Goal: Task Accomplishment & Management: Use online tool/utility

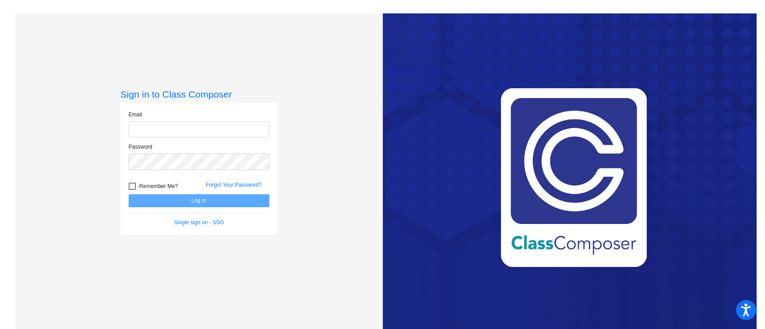
type input "[EMAIL_ADDRESS][DOMAIN_NAME]"
click at [216, 202] on button "Log In" at bounding box center [199, 200] width 141 height 13
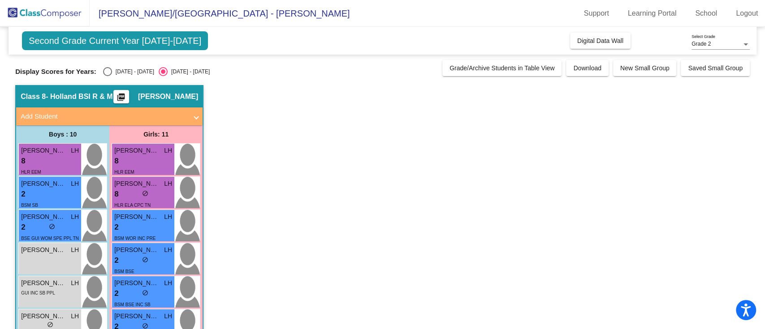
click at [102, 71] on div "Display Scores for Years: [DATE] - [DATE] [DATE] - [DATE]" at bounding box center [226, 71] width 422 height 9
click at [103, 71] on div "Select an option" at bounding box center [107, 71] width 9 height 9
click at [107, 76] on input "[DATE] - [DATE]" at bounding box center [107, 76] width 0 height 0
radio input "true"
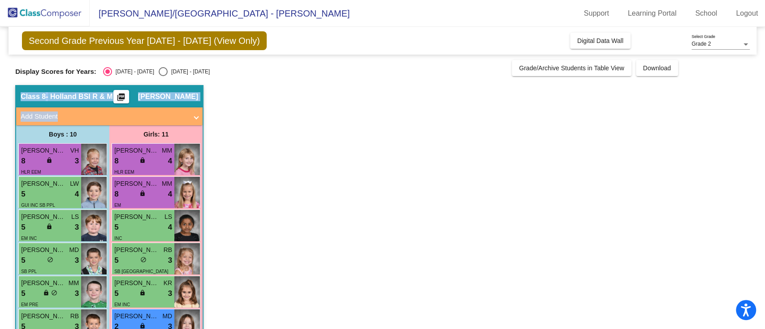
drag, startPoint x: 758, startPoint y: 75, endPoint x: 764, endPoint y: 120, distance: 45.6
click at [764, 120] on mat-sidenav-content "Grade 2 Select Grade Second Grade Previous Year [DATE] - [DATE] (View Only) Add…" at bounding box center [382, 178] width 765 height 302
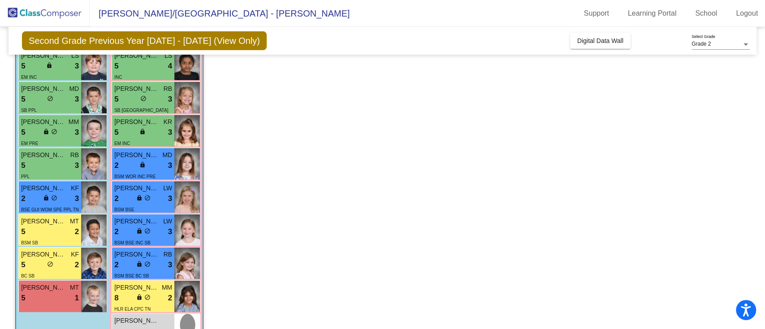
scroll to position [193, 0]
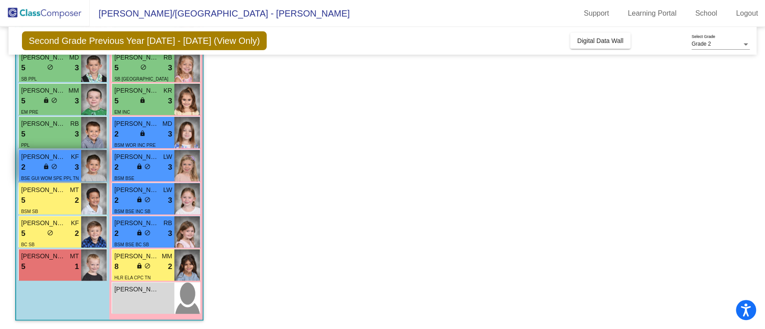
click at [65, 160] on span "[PERSON_NAME]" at bounding box center [43, 156] width 45 height 9
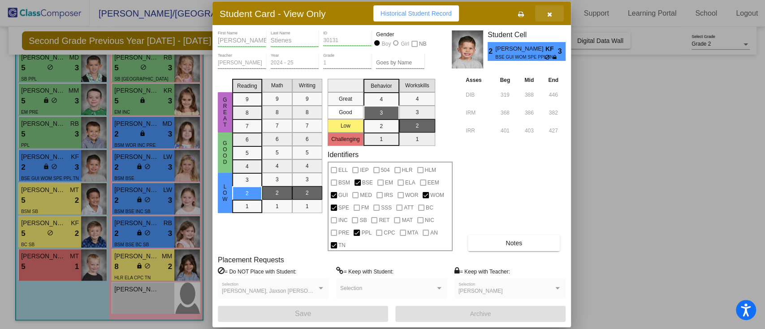
click at [548, 11] on icon "button" at bounding box center [549, 14] width 5 height 6
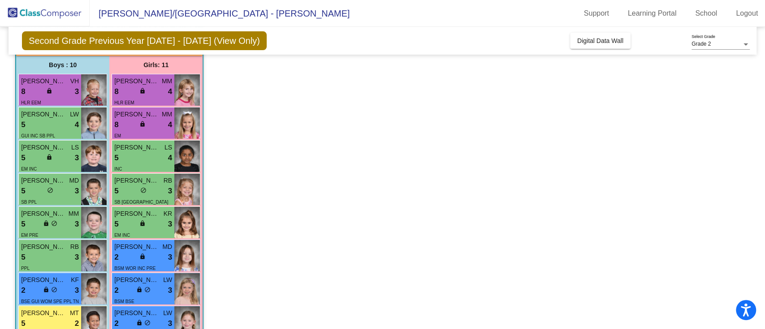
scroll to position [0, 0]
